Goal: Check status: Check status

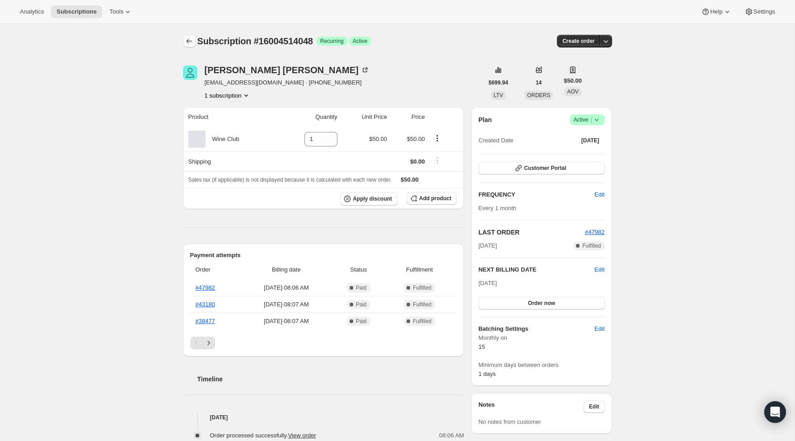
click at [189, 43] on icon "Subscriptions" at bounding box center [189, 41] width 9 height 9
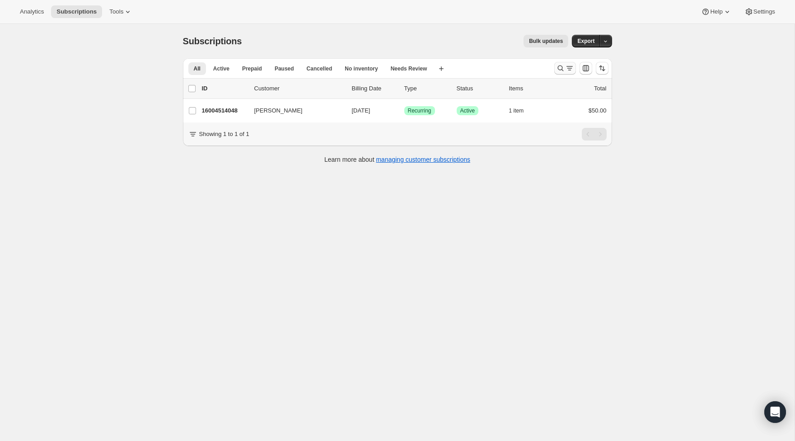
click at [557, 71] on icon "Search and filter results" at bounding box center [560, 68] width 9 height 9
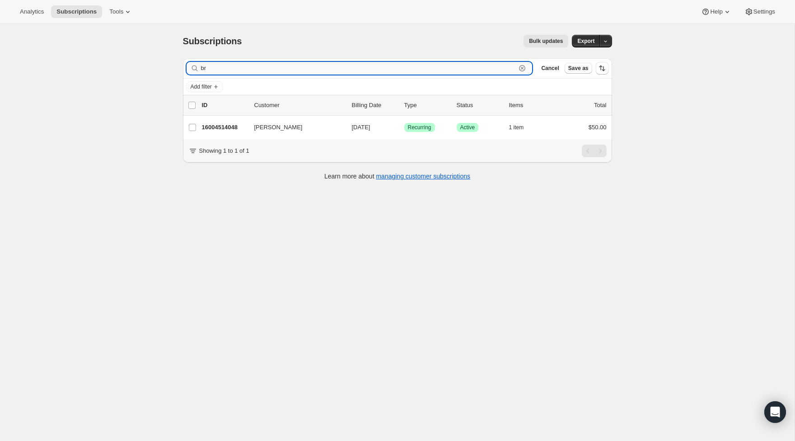
type input "b"
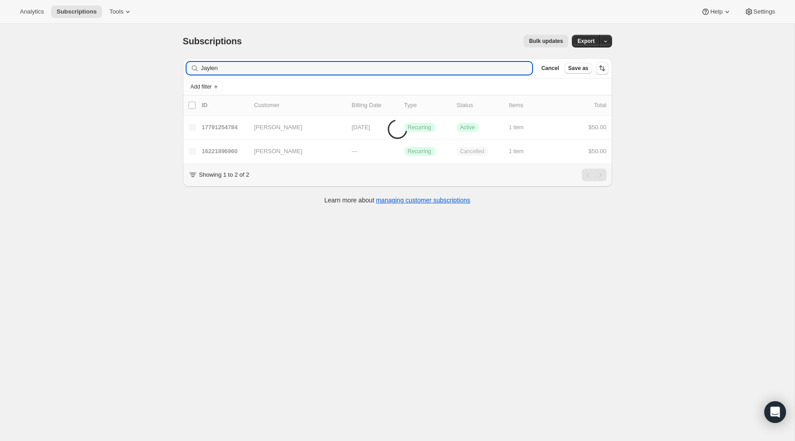
click at [241, 123] on li "Items are loading" at bounding box center [397, 129] width 429 height 68
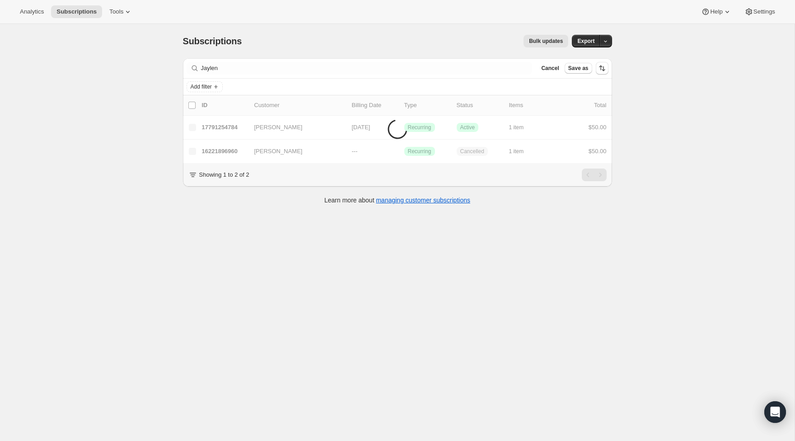
scroll to position [2, 0]
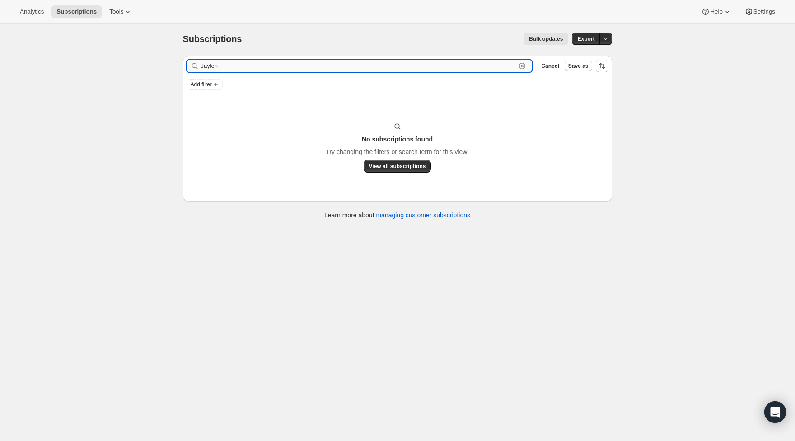
click at [205, 67] on input "Jaylen" at bounding box center [358, 66] width 315 height 13
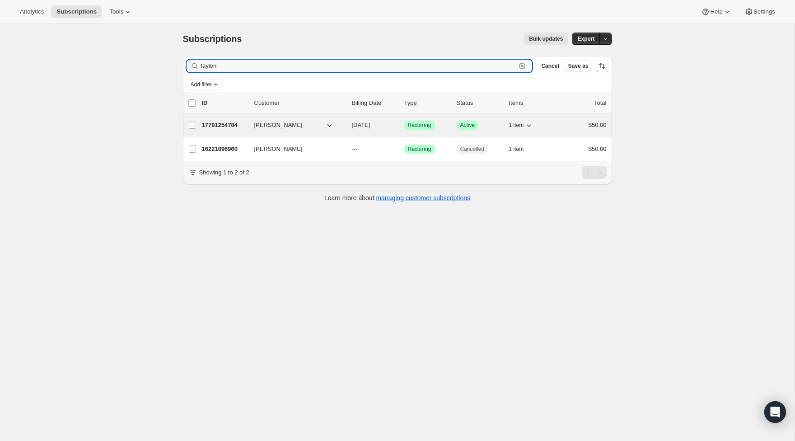
type input "faylen"
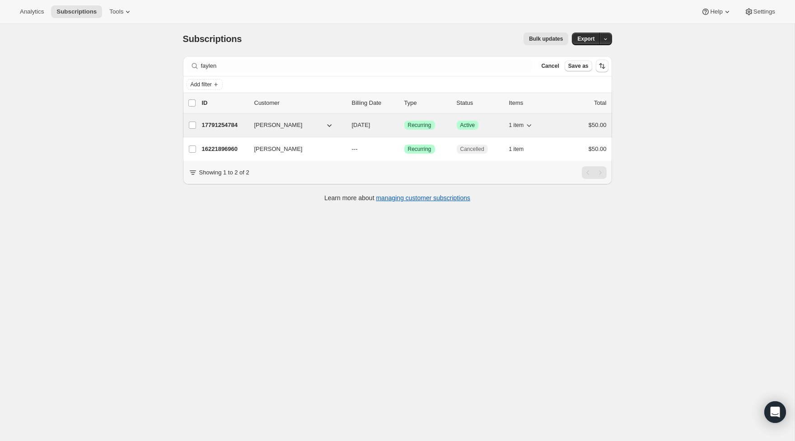
click at [227, 130] on div "17791254784 [PERSON_NAME] [DATE] Success Recurring Success Active 1 item $50.00" at bounding box center [404, 125] width 405 height 13
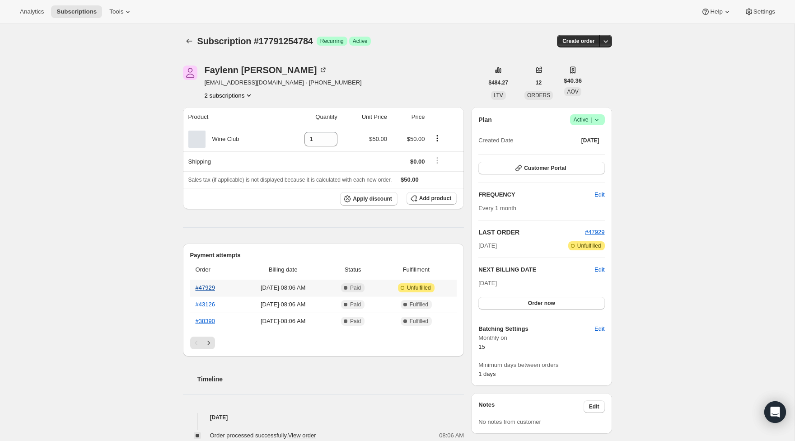
click at [200, 287] on link "#47929" at bounding box center [205, 287] width 19 height 7
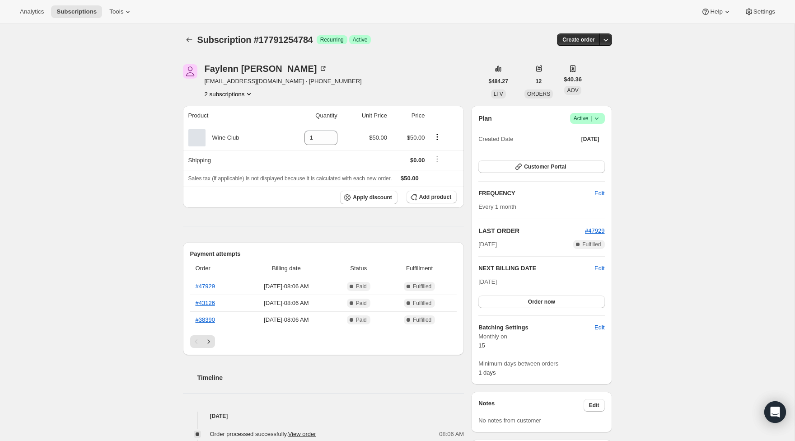
click at [258, 39] on span "Subscription #17791254784" at bounding box center [255, 40] width 116 height 10
click at [189, 40] on icon "Subscriptions" at bounding box center [189, 39] width 9 height 9
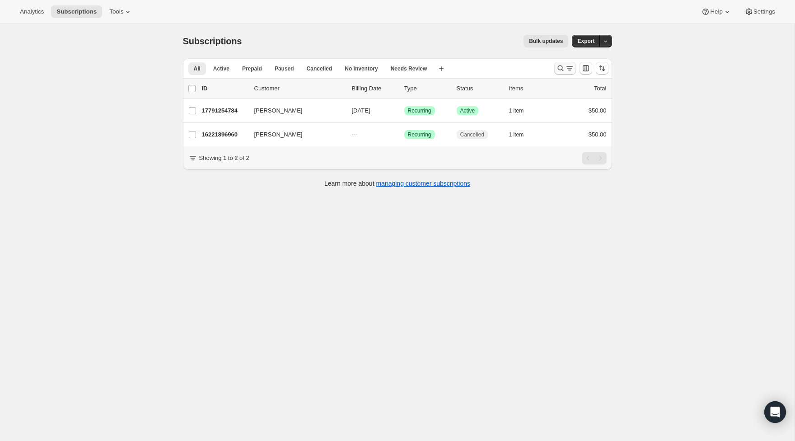
click at [561, 70] on icon "Search and filter results" at bounding box center [560, 68] width 9 height 9
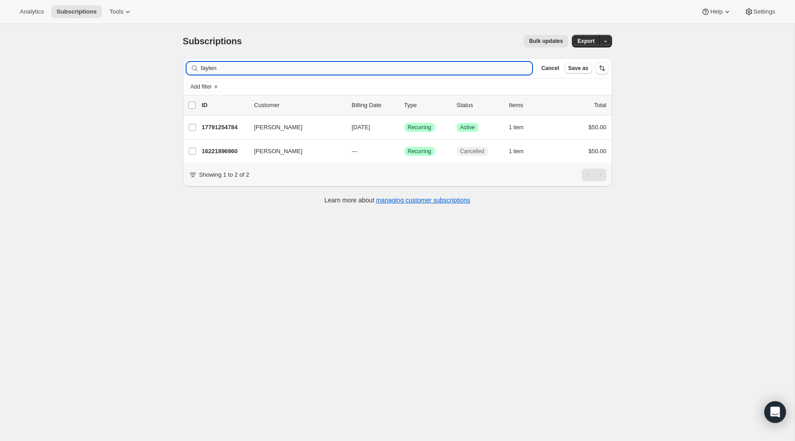
click at [257, 66] on input "faylen" at bounding box center [366, 68] width 331 height 13
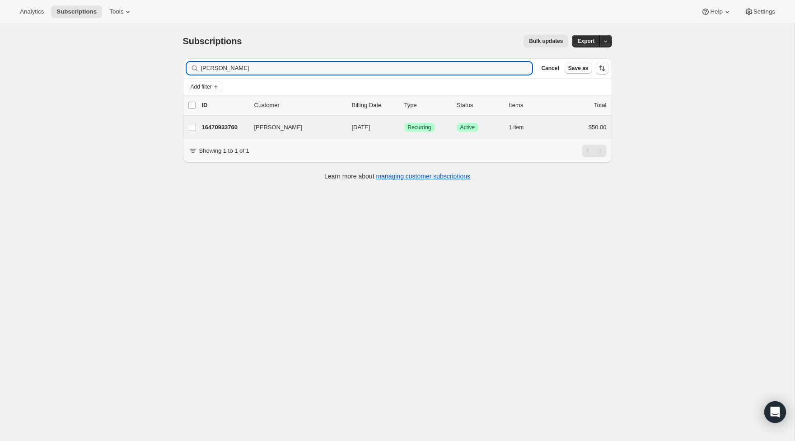
type input "Avery"
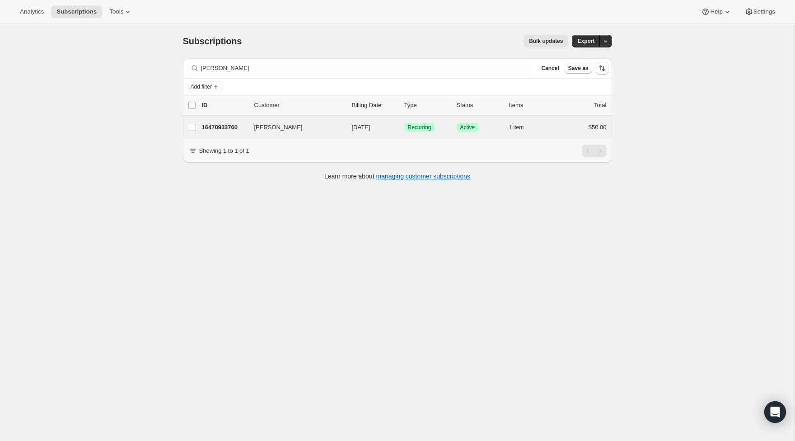
click at [217, 135] on div "Avery Mckee 16470933760 Avery Mckee 10/15/2025 Success Recurring Success Active…" at bounding box center [397, 127] width 429 height 23
click at [215, 128] on p "16470933760" at bounding box center [224, 127] width 45 height 9
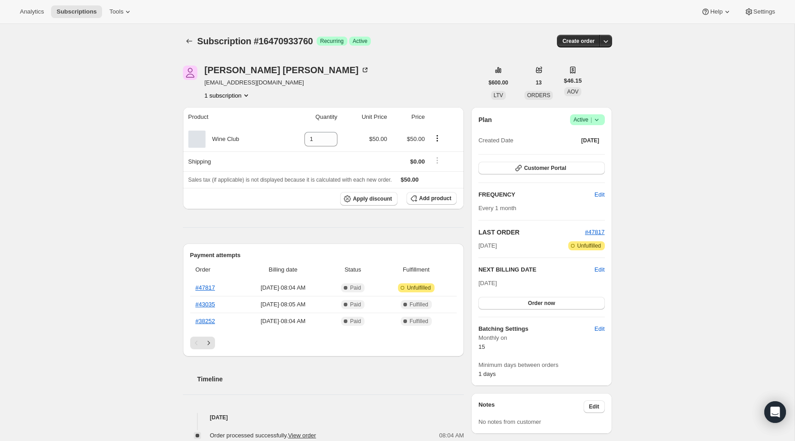
scroll to position [0, 0]
click at [213, 284] on link "#47817" at bounding box center [205, 287] width 19 height 7
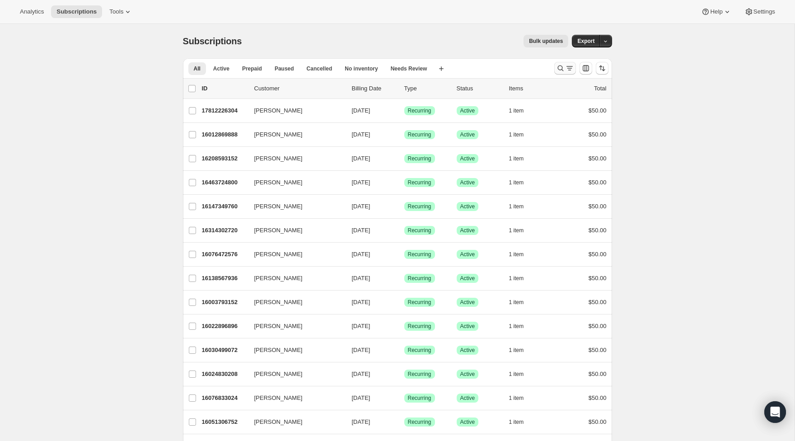
click at [555, 64] on button "Search and filter results" at bounding box center [565, 68] width 22 height 13
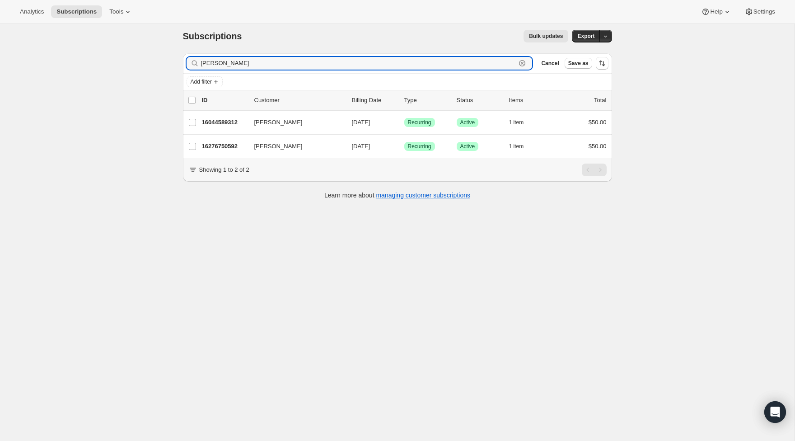
scroll to position [2, 0]
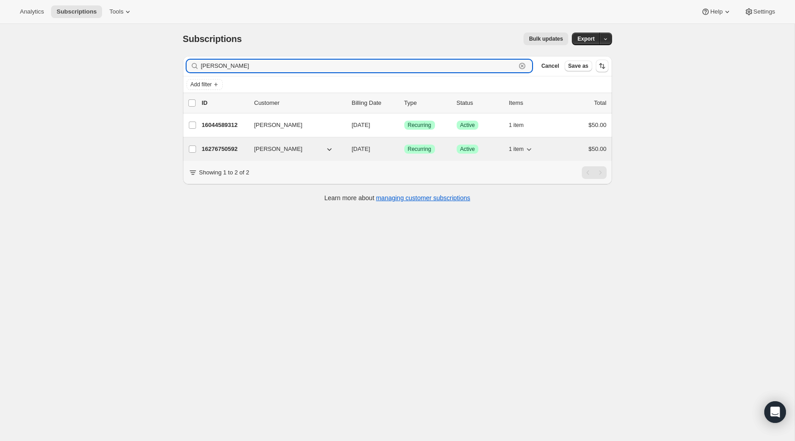
type input "campos"
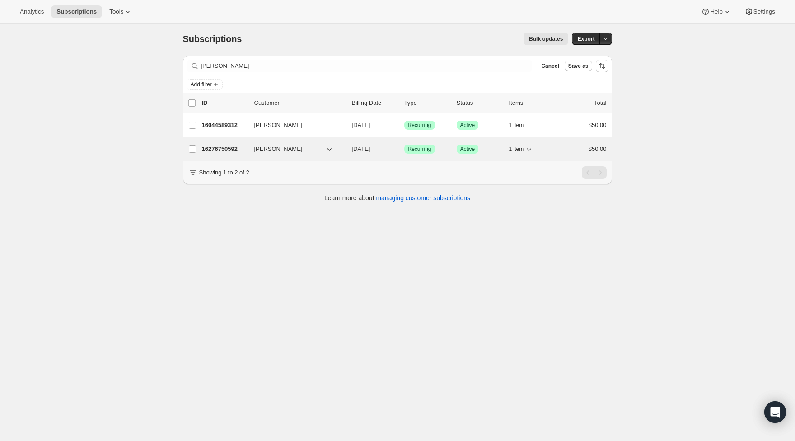
click at [221, 147] on p "16276750592" at bounding box center [224, 149] width 45 height 9
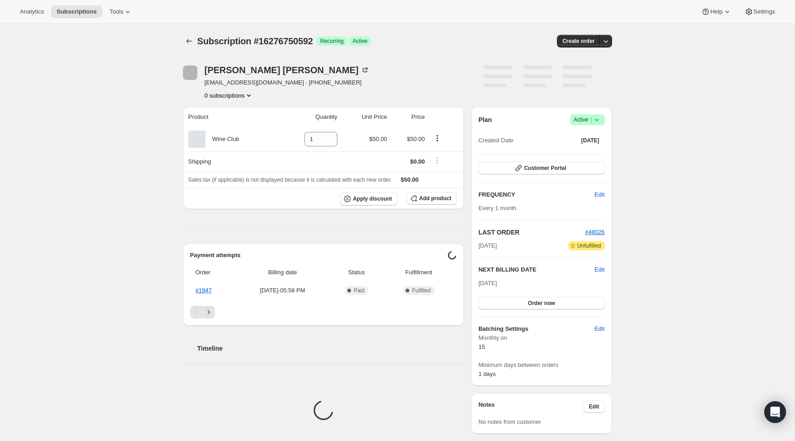
scroll to position [0, 0]
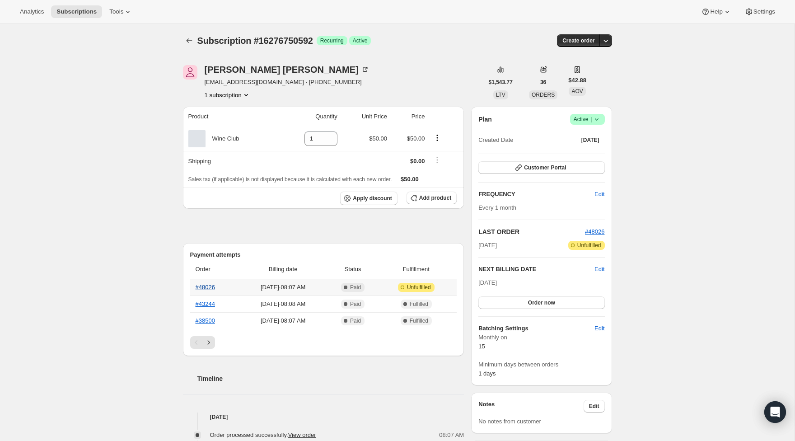
click at [206, 289] on link "#48026" at bounding box center [205, 287] width 19 height 7
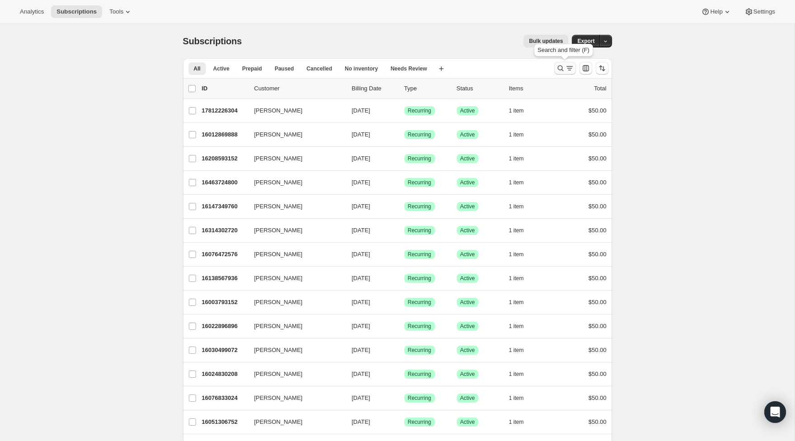
click at [568, 68] on icon "Search and filter results" at bounding box center [569, 68] width 9 height 9
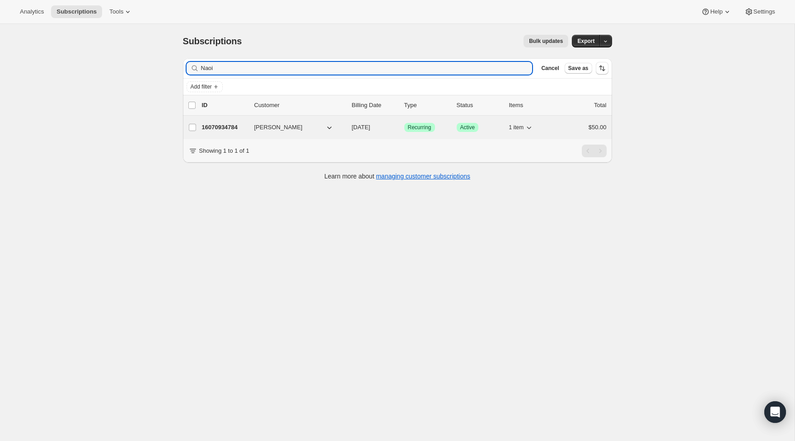
type input "Naoi"
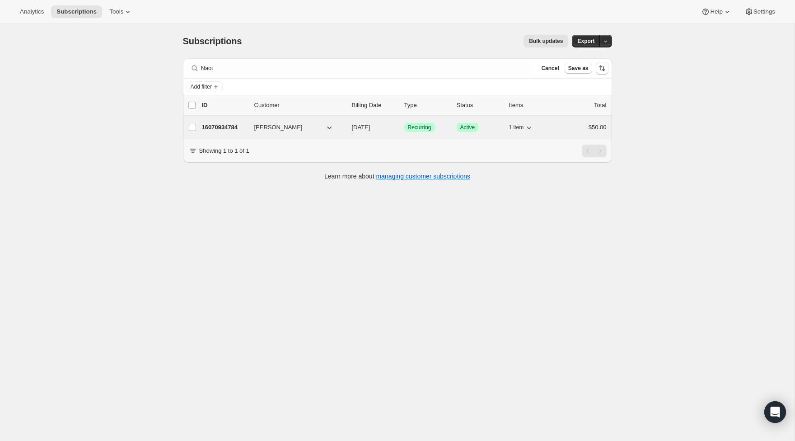
click at [215, 124] on p "16070934784" at bounding box center [224, 127] width 45 height 9
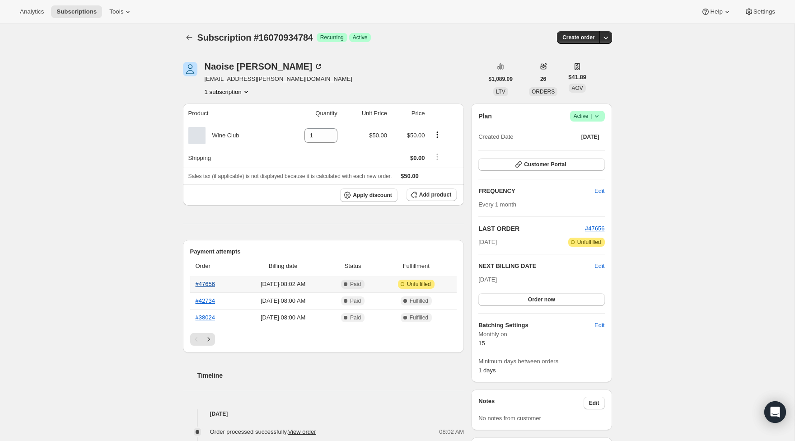
scroll to position [3, 0]
click at [211, 285] on link "#47656" at bounding box center [205, 284] width 19 height 7
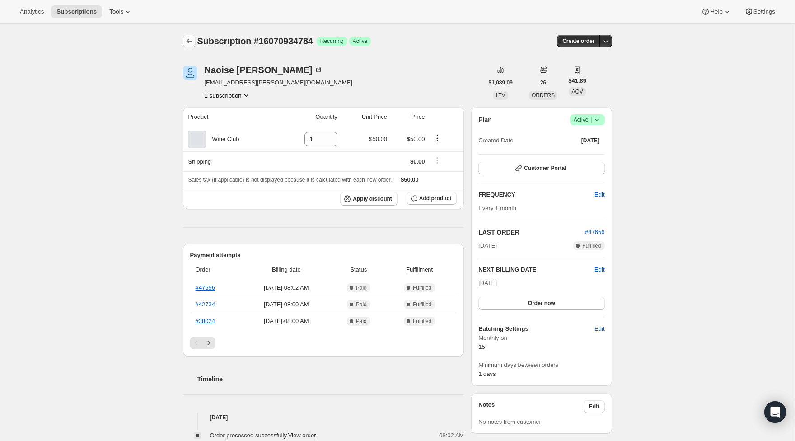
click at [189, 39] on icon "Subscriptions" at bounding box center [189, 41] width 9 height 9
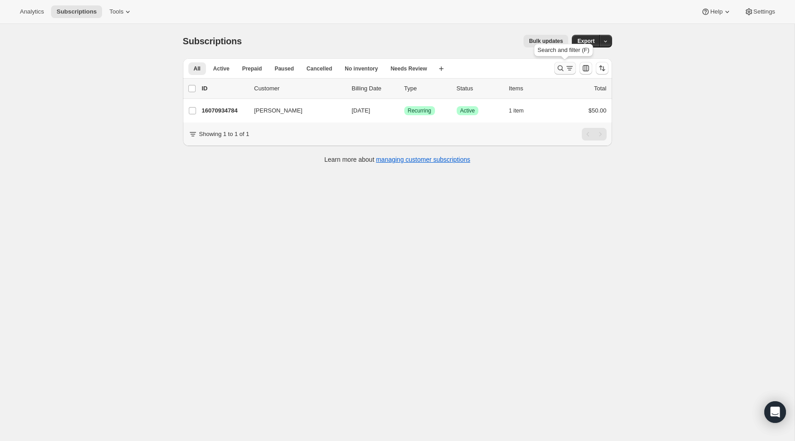
click at [563, 67] on icon "Search and filter results" at bounding box center [560, 68] width 9 height 9
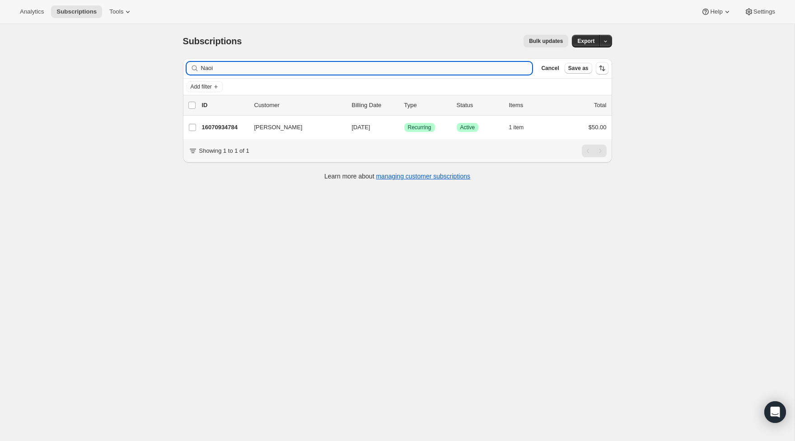
click at [284, 69] on input "Naoi" at bounding box center [366, 68] width 331 height 13
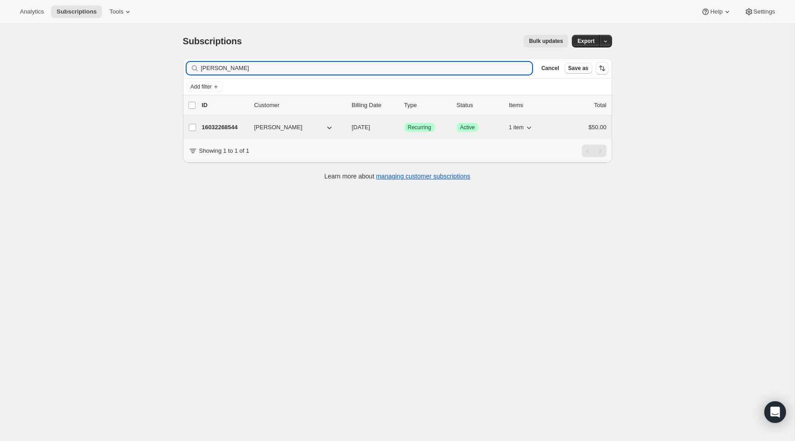
type input "Kate dol"
click at [210, 131] on p "16032268544" at bounding box center [224, 127] width 45 height 9
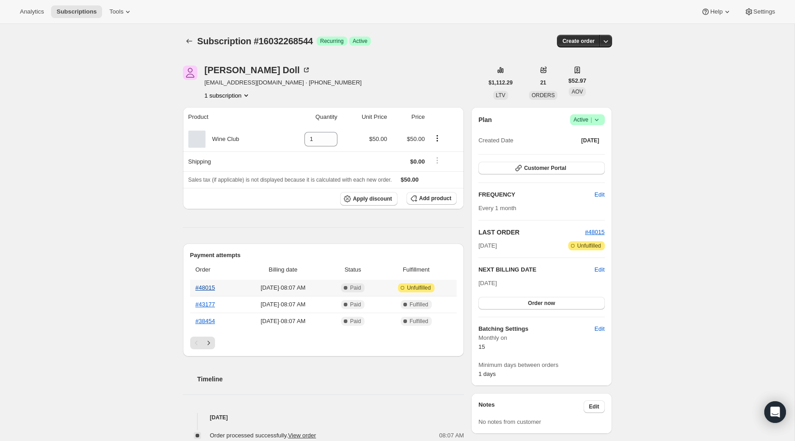
click at [209, 286] on link "#48015" at bounding box center [205, 287] width 19 height 7
click at [193, 40] on icon "Subscriptions" at bounding box center [189, 41] width 9 height 9
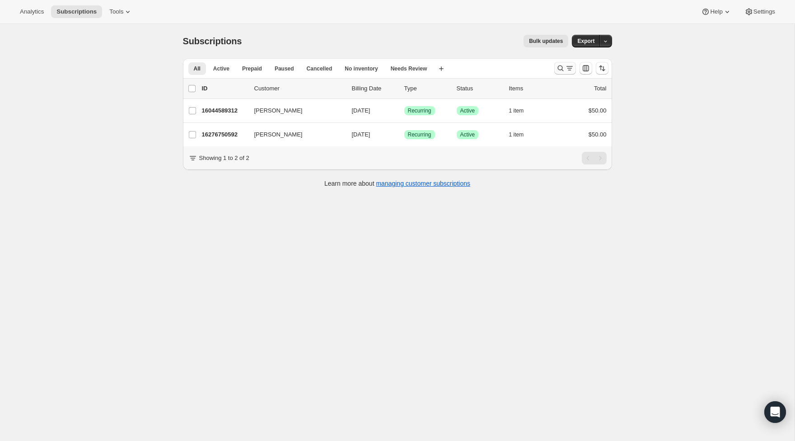
click at [562, 70] on icon "Search and filter results" at bounding box center [560, 68] width 9 height 9
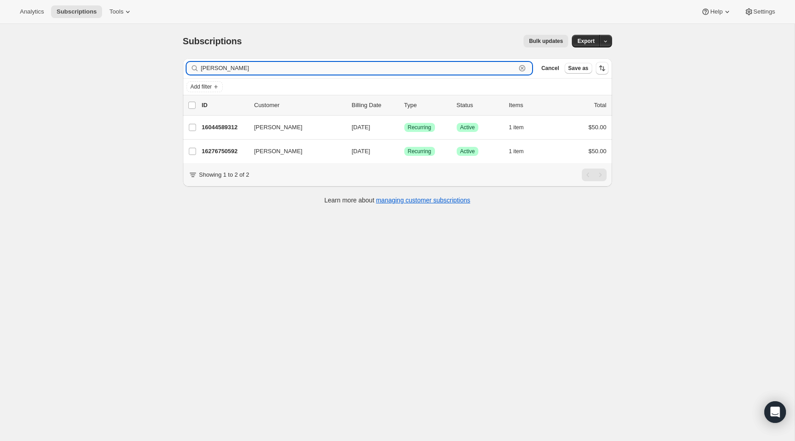
click at [403, 69] on input "campos" at bounding box center [358, 68] width 315 height 13
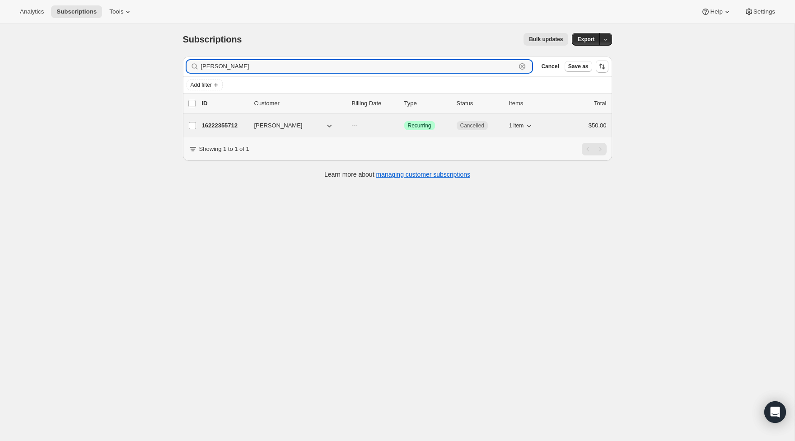
type input "Adam carl"
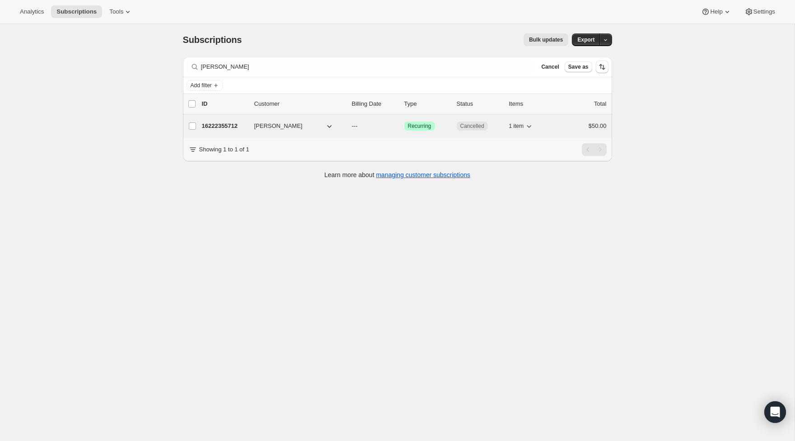
click at [233, 127] on p "16222355712" at bounding box center [224, 125] width 45 height 9
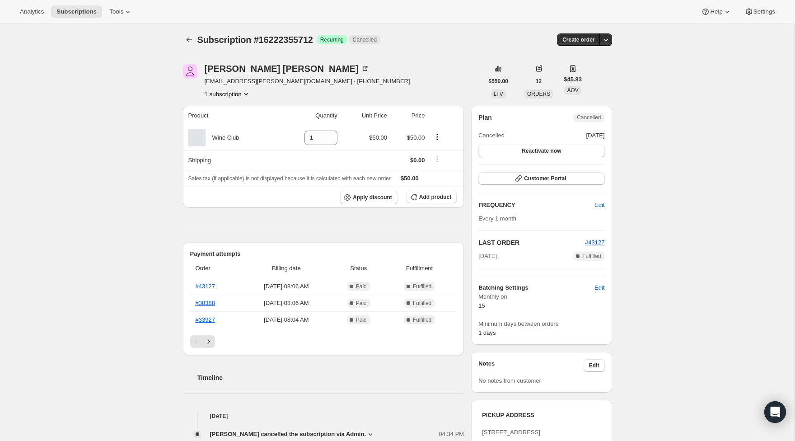
scroll to position [4, 0]
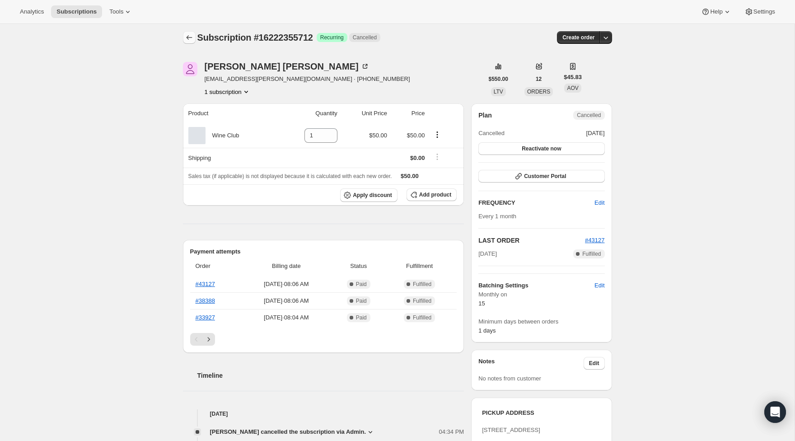
click at [190, 36] on icon "Subscriptions" at bounding box center [189, 37] width 9 height 9
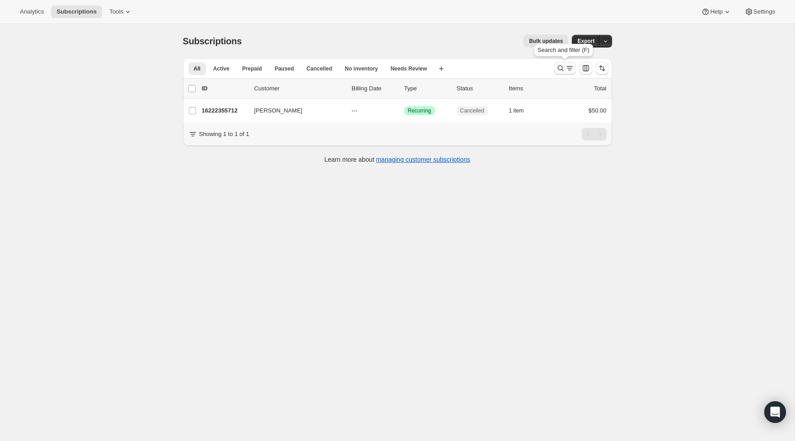
click at [562, 70] on icon "Search and filter results" at bounding box center [560, 68] width 9 height 9
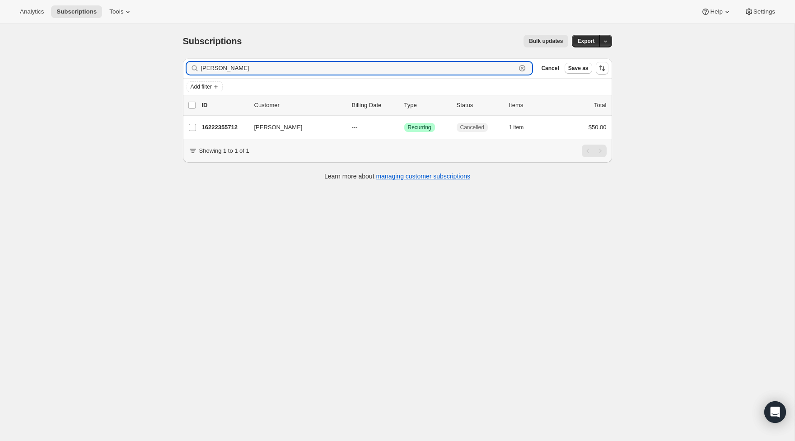
click at [523, 70] on icon "button" at bounding box center [522, 68] width 9 height 9
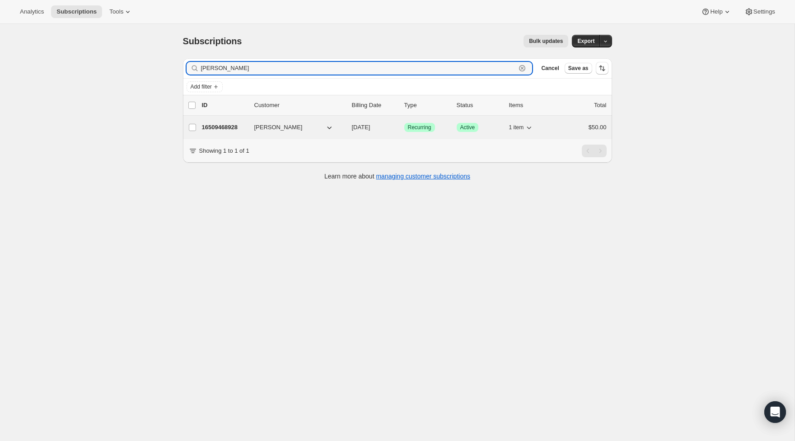
type input "Amy ro"
click at [223, 123] on p "16509468928" at bounding box center [224, 127] width 45 height 9
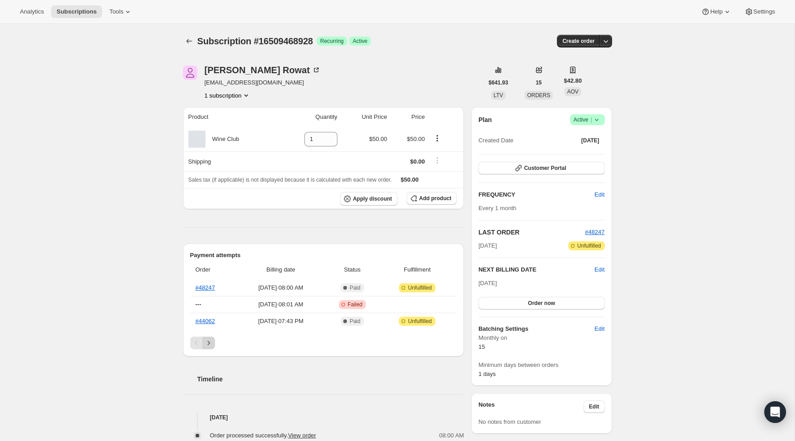
click at [212, 342] on icon "Next" at bounding box center [208, 342] width 9 height 9
click at [197, 340] on icon "Previous" at bounding box center [196, 342] width 9 height 9
click at [215, 322] on link "#44062" at bounding box center [205, 320] width 19 height 7
click at [209, 289] on link "#48247" at bounding box center [205, 287] width 19 height 7
click at [187, 41] on icon "Subscriptions" at bounding box center [189, 41] width 9 height 9
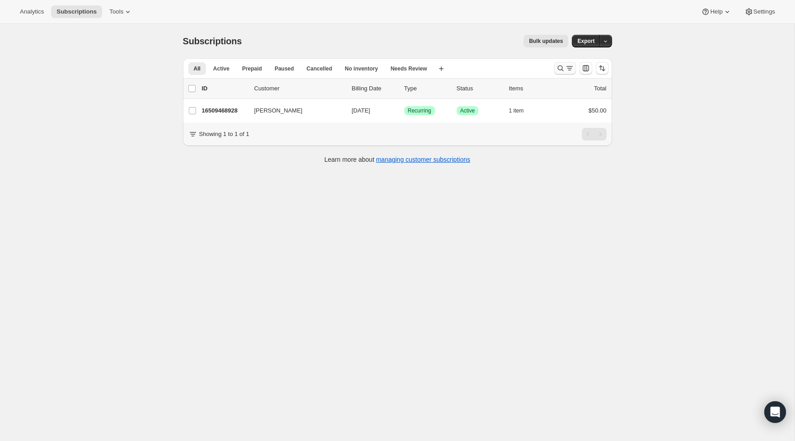
click at [567, 71] on icon "Search and filter results" at bounding box center [569, 68] width 9 height 9
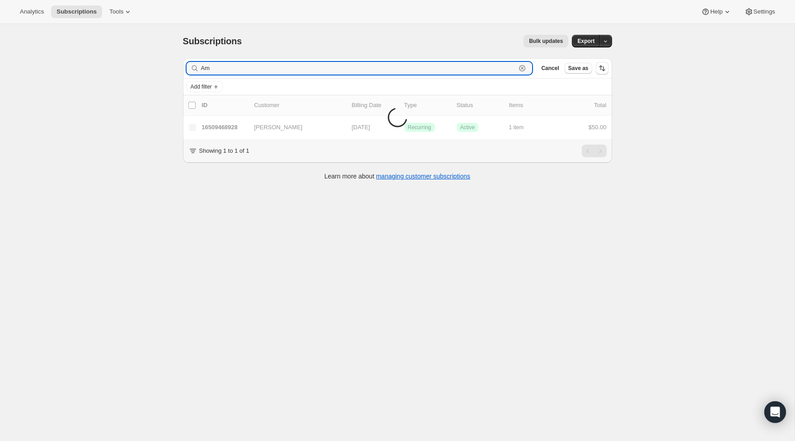
type input "A"
type input "swine"
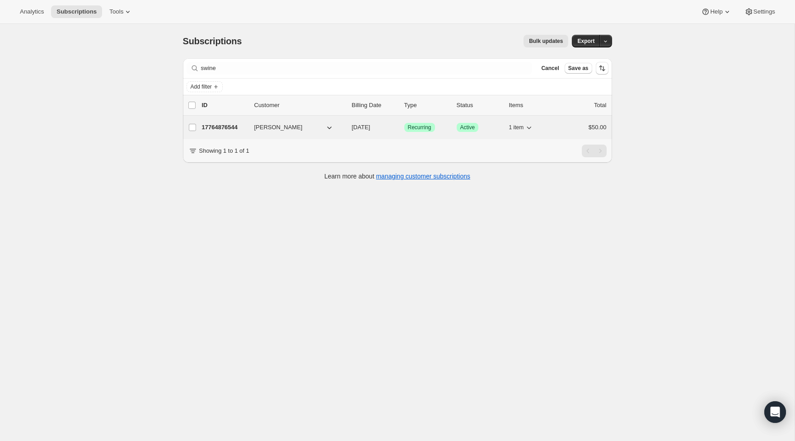
drag, startPoint x: 309, startPoint y: 34, endPoint x: 214, endPoint y: 130, distance: 134.8
click at [214, 130] on p "17764876544" at bounding box center [224, 127] width 45 height 9
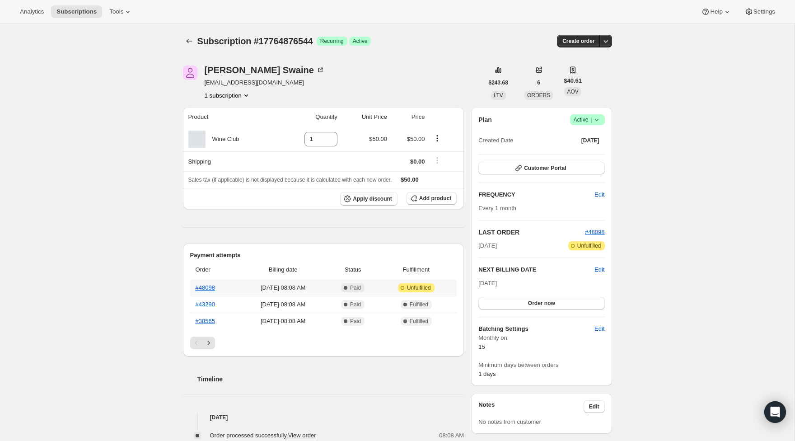
drag, startPoint x: 211, startPoint y: 288, endPoint x: 225, endPoint y: 292, distance: 14.7
click at [215, 290] on link "#48098" at bounding box center [205, 287] width 19 height 7
